Goal: Information Seeking & Learning: Learn about a topic

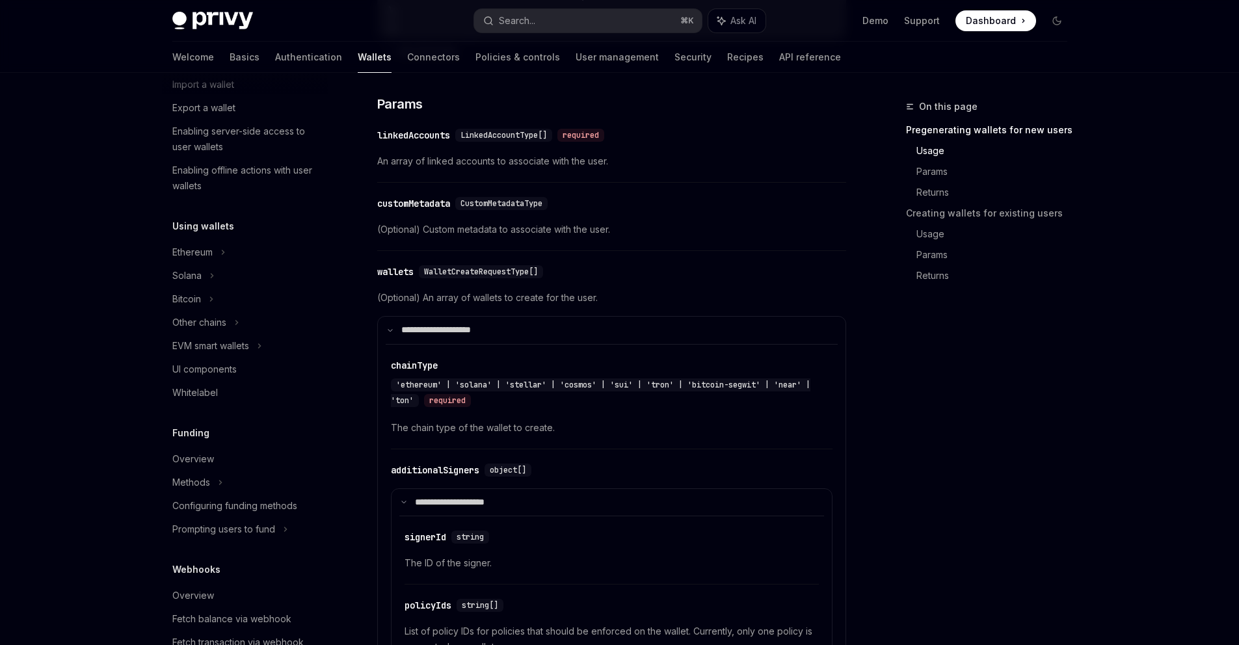
scroll to position [232, 0]
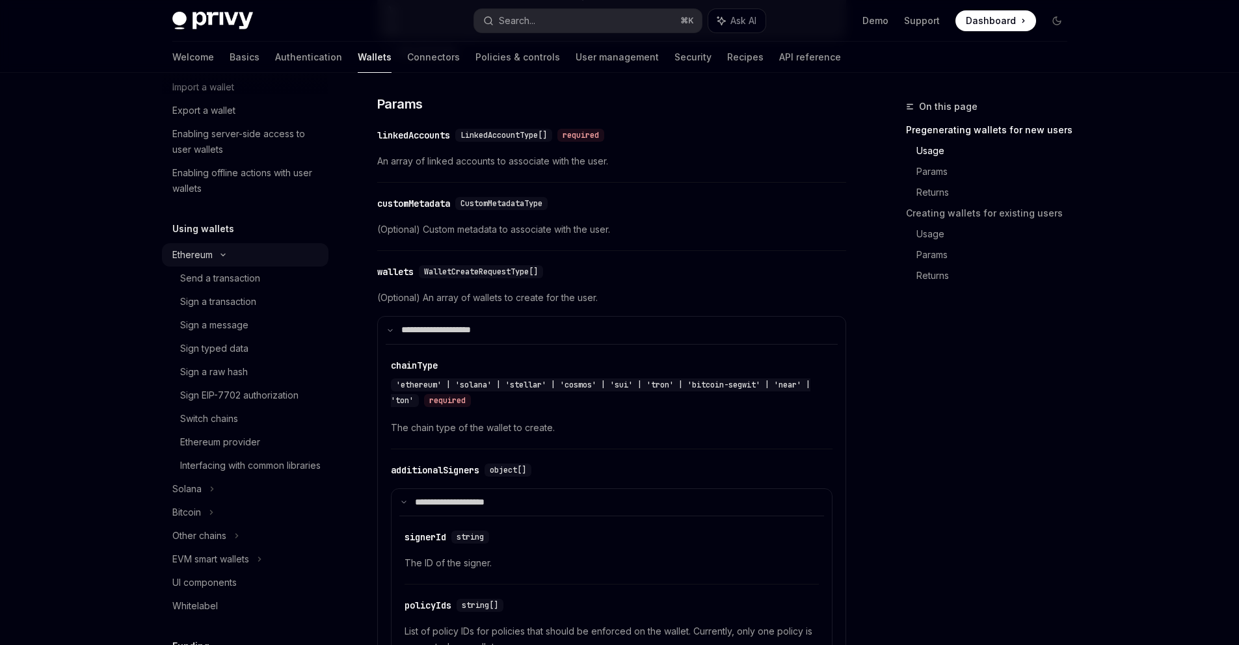
type textarea "*"
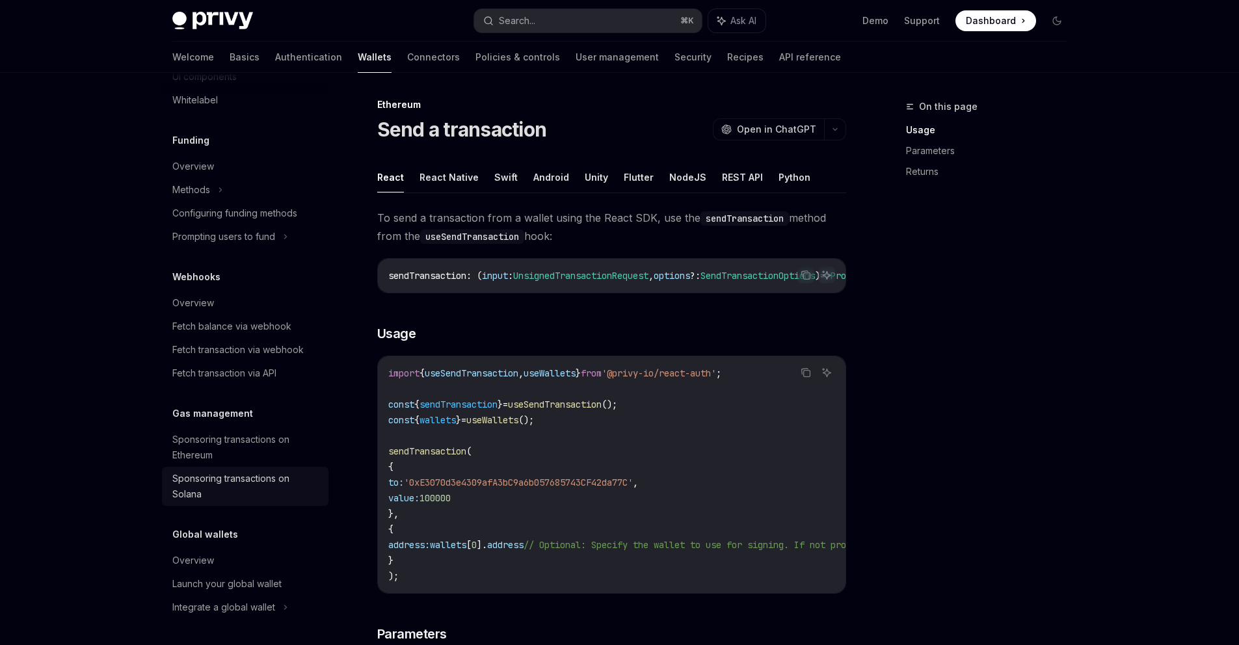
scroll to position [3, 0]
click at [239, 456] on div "Sponsoring transactions on Ethereum" at bounding box center [246, 447] width 148 height 31
click at [247, 447] on div "Sponsoring transactions on Ethereum" at bounding box center [246, 447] width 148 height 31
click at [240, 449] on div "Sponsoring transactions on Ethereum" at bounding box center [246, 447] width 148 height 31
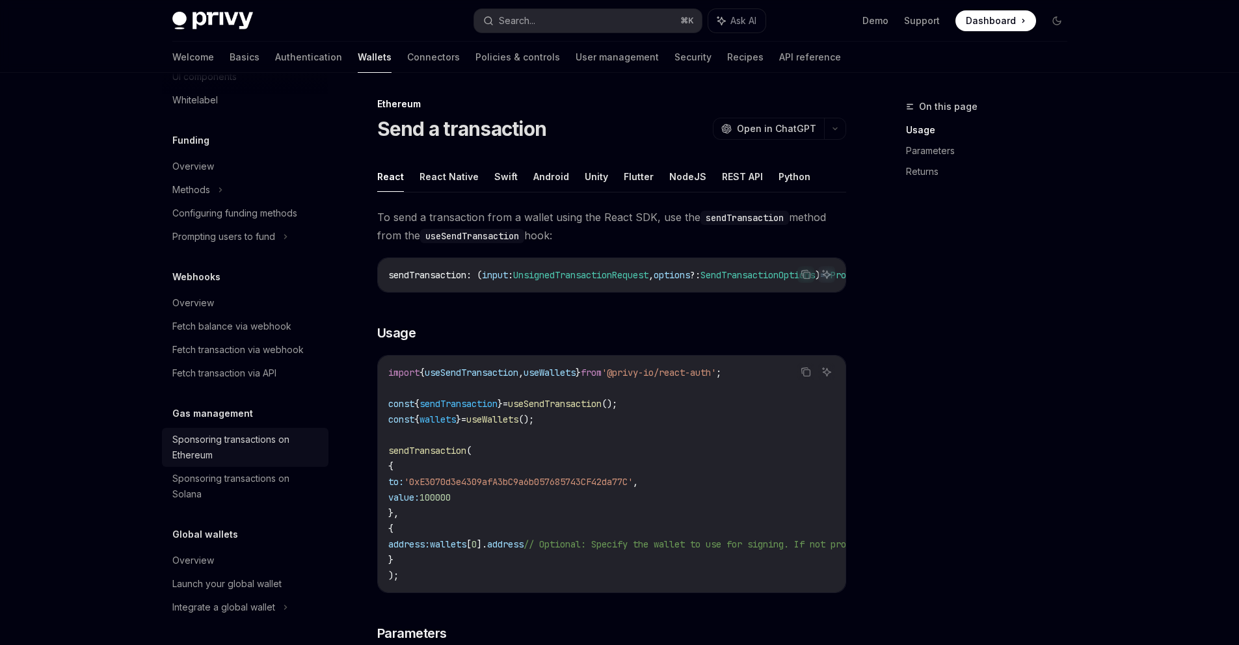
click at [240, 449] on div "Sponsoring transactions on Ethereum" at bounding box center [246, 447] width 148 height 31
click at [187, 440] on div "Sponsoring transactions on Ethereum" at bounding box center [246, 447] width 148 height 31
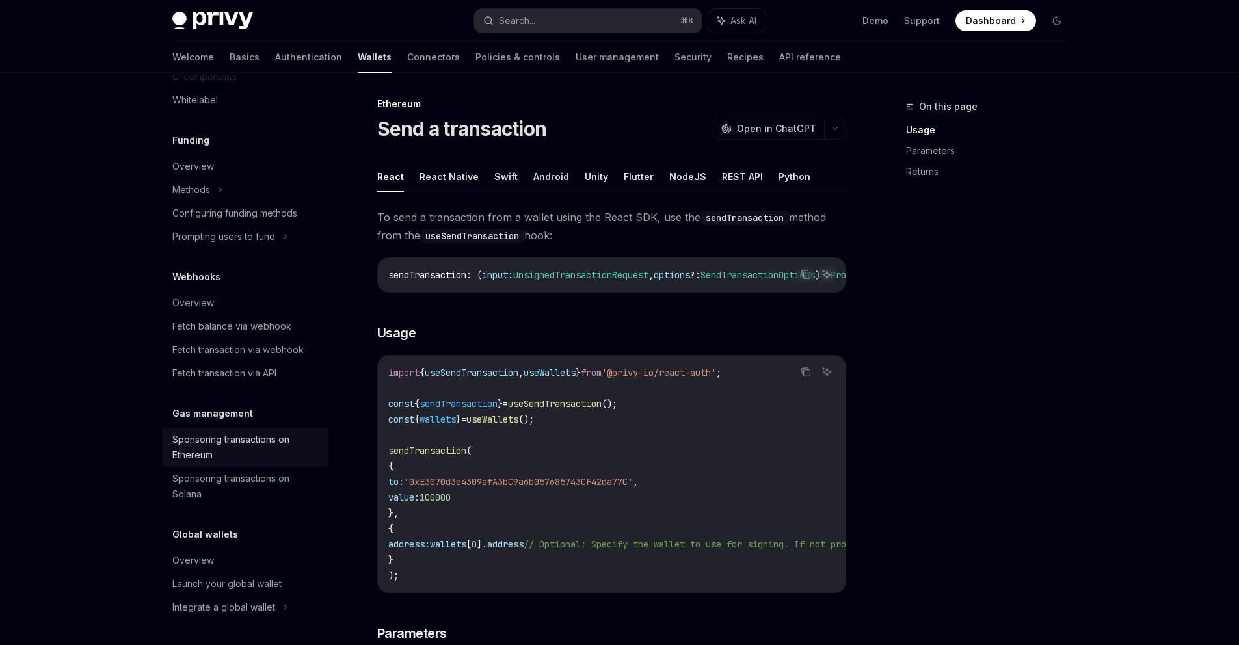
click at [187, 440] on div "Sponsoring transactions on Ethereum" at bounding box center [246, 447] width 148 height 31
